Goal: Book appointment/travel/reservation

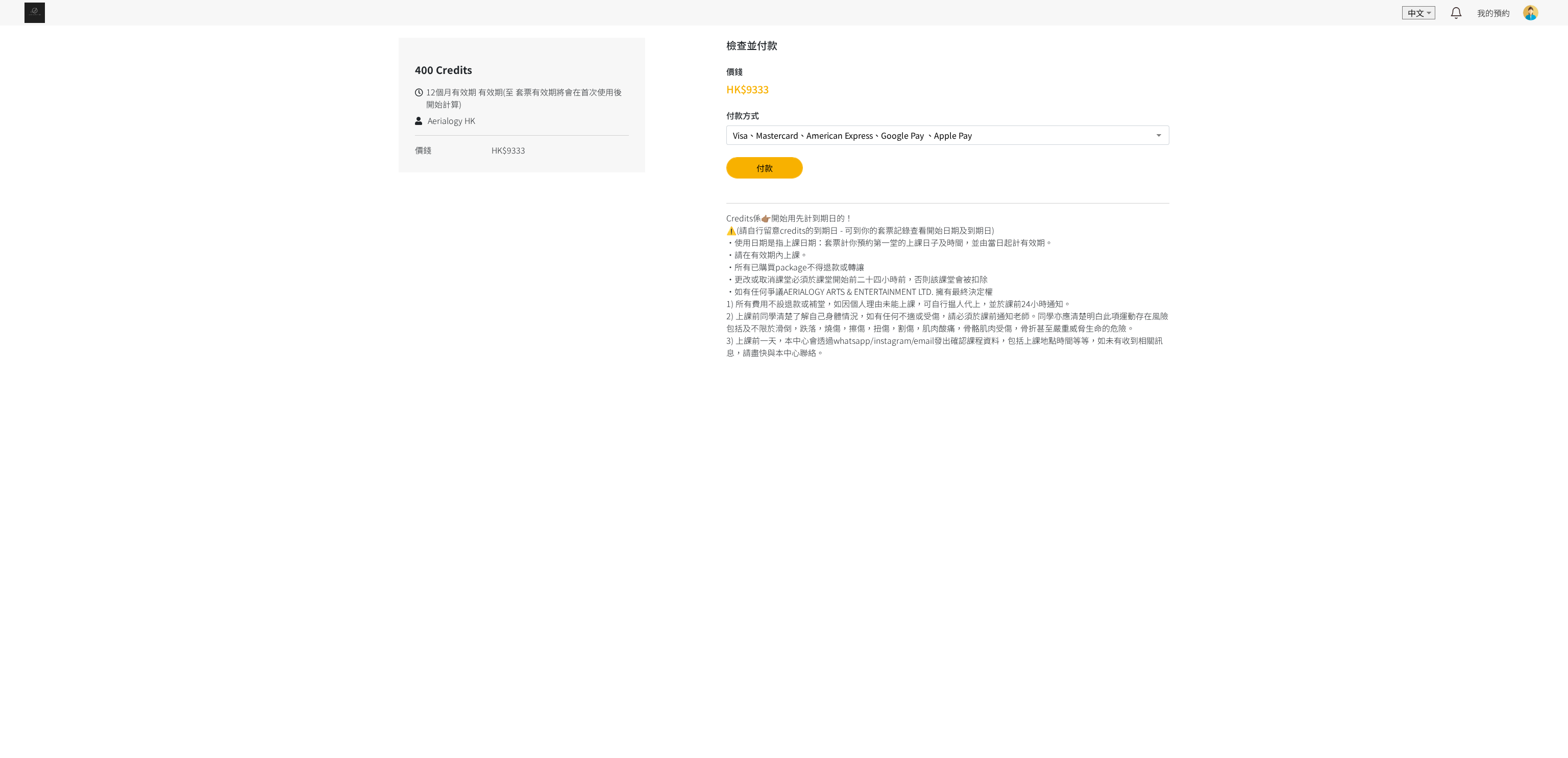
drag, startPoint x: 8, startPoint y: 9, endPoint x: 23, endPoint y: 13, distance: 15.5
click at [8, 9] on div "EN 中文 最新通知 全部通知 我的預約 已確認預約 查看全部 等候清單 查看全部 過去記錄 [PERSON_NAME] For Yogi Aerialogy…" at bounding box center [784, 13] width 1568 height 26
click at [26, 13] on img at bounding box center [35, 13] width 21 height 21
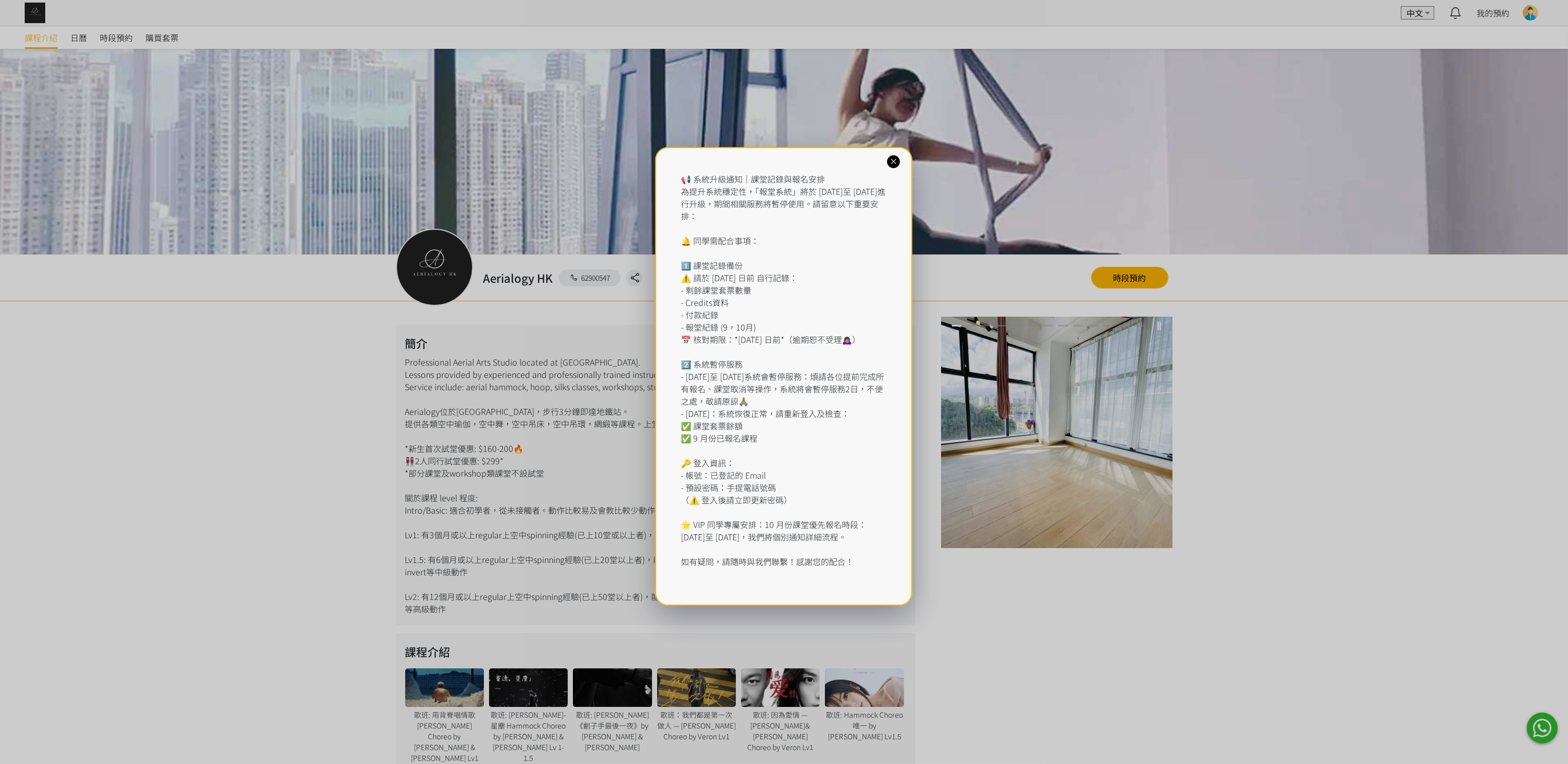
click at [889, 161] on icon at bounding box center [893, 162] width 10 height 10
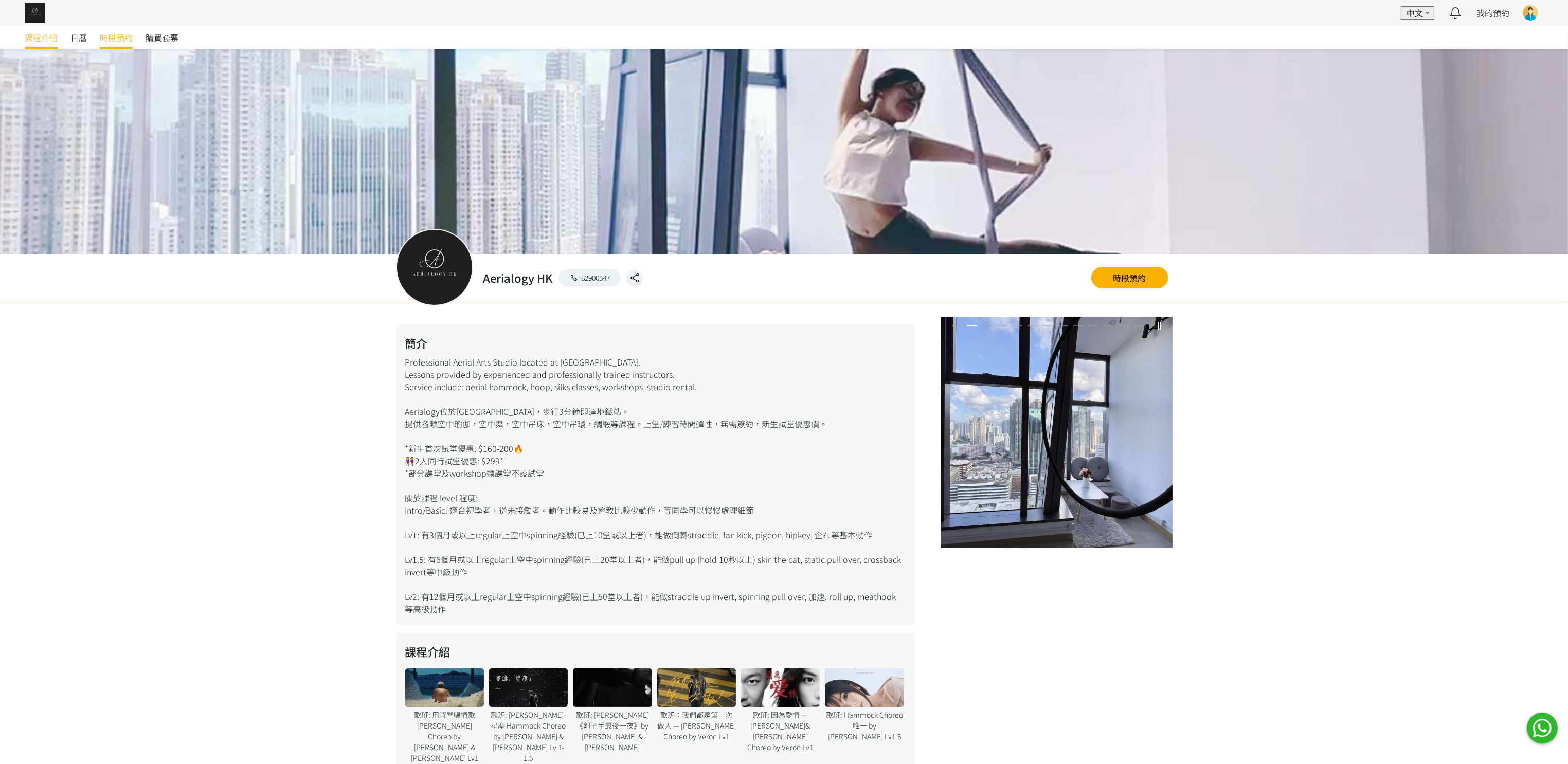
click at [112, 36] on span "時段預約" at bounding box center [117, 37] width 33 height 12
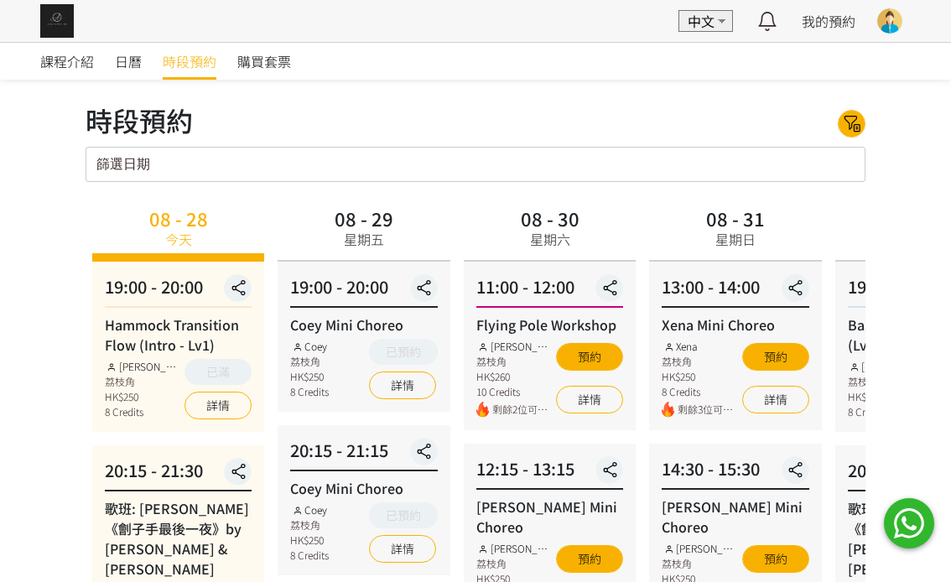
click at [749, 161] on input "篩選日期" at bounding box center [476, 164] width 780 height 35
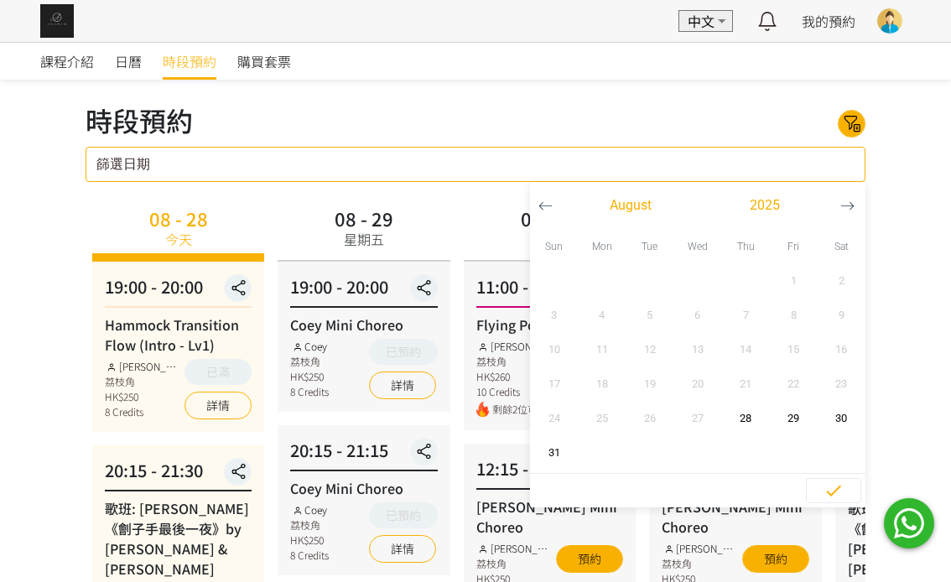
click at [844, 205] on icon "button" at bounding box center [847, 206] width 14 height 14
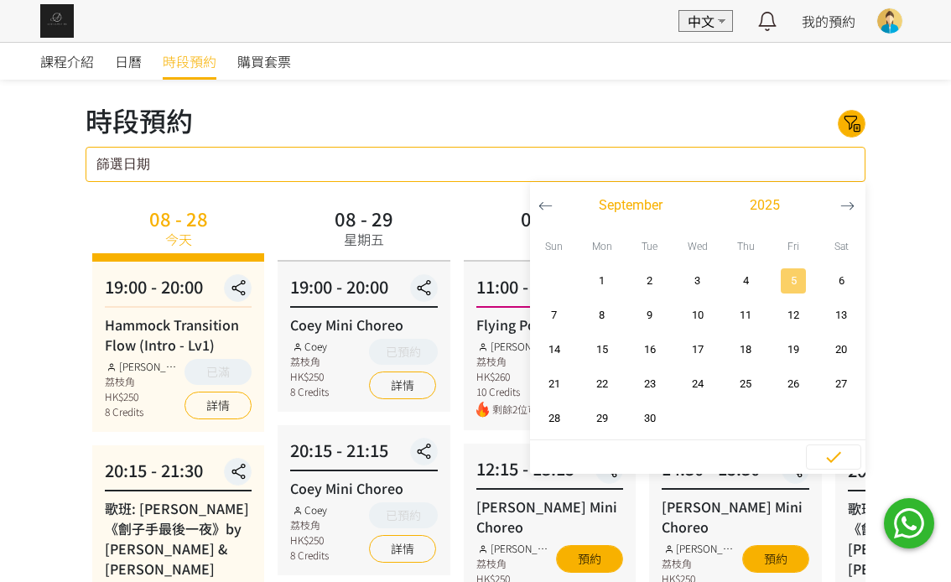
click at [797, 285] on span "5" at bounding box center [794, 281] width 38 height 17
type input "2025-09-05 - ..."
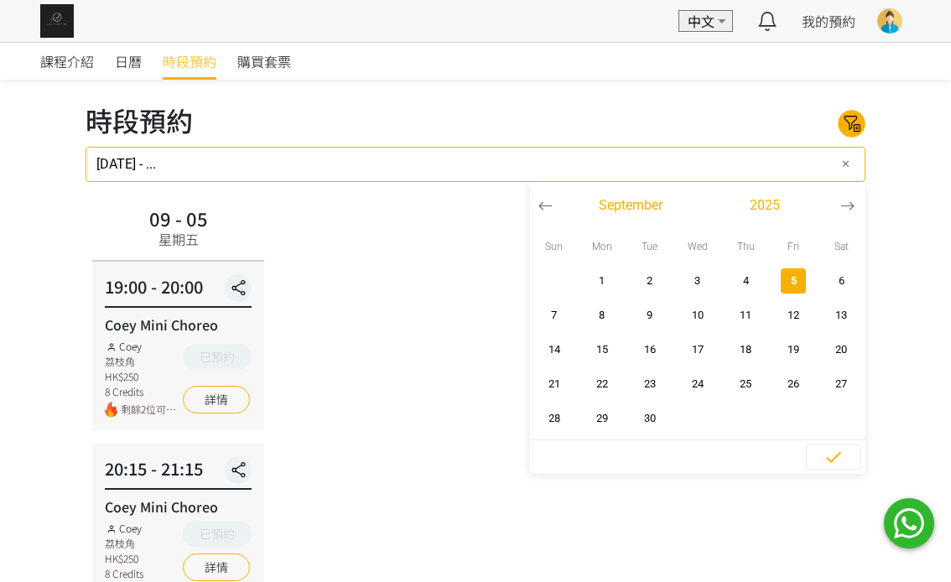
scroll to position [103, 0]
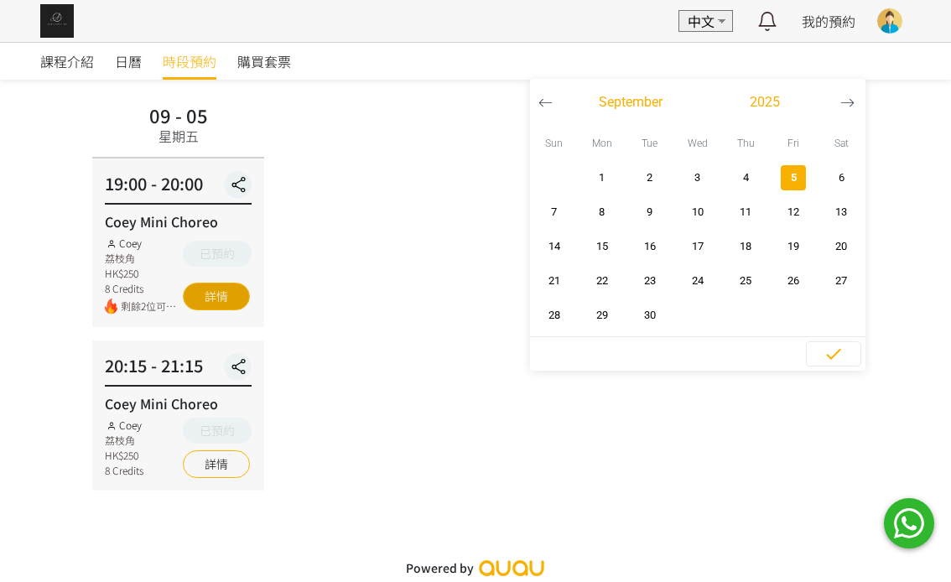
click at [203, 300] on link "詳情" at bounding box center [216, 297] width 67 height 28
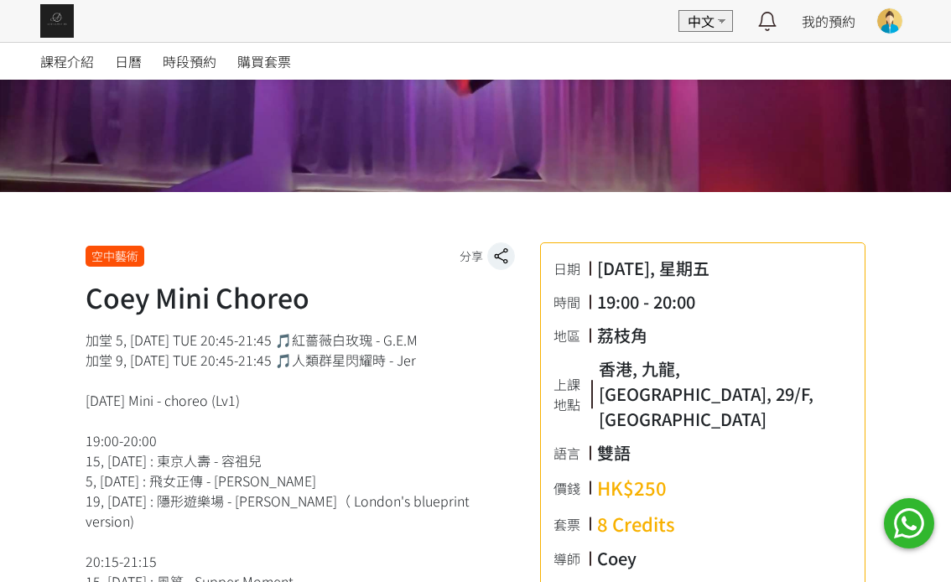
scroll to position [503, 0]
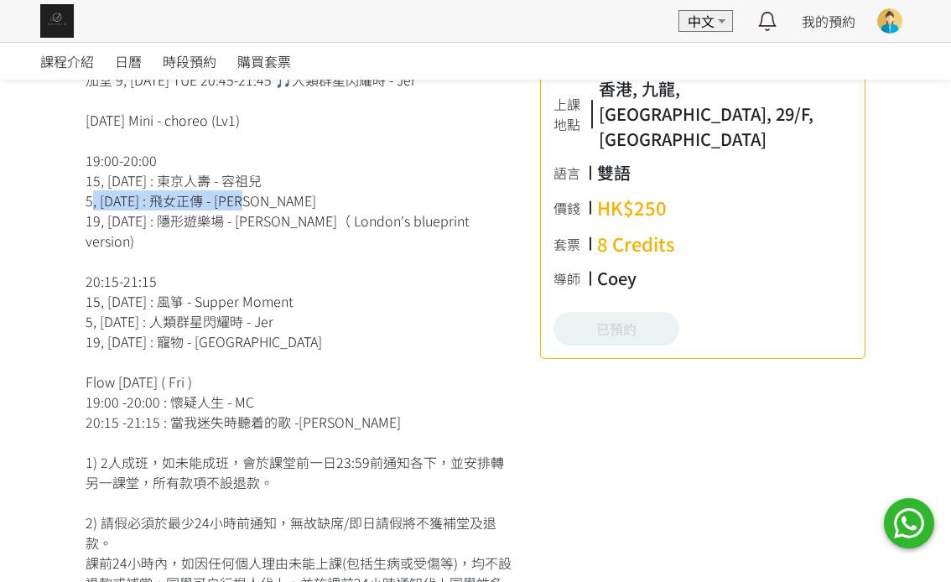
drag, startPoint x: 81, startPoint y: 200, endPoint x: 313, endPoint y: 208, distance: 231.6
